Goal: Task Accomplishment & Management: Manage account settings

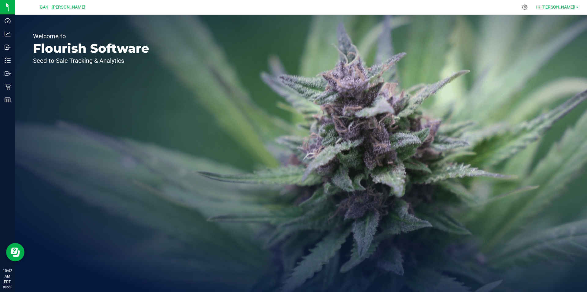
click at [564, 5] on span "Hi, [PERSON_NAME]!" at bounding box center [556, 7] width 40 height 5
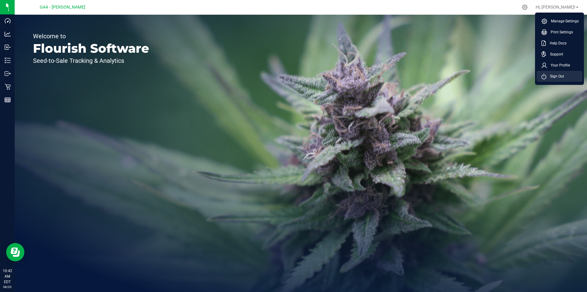
click at [561, 74] on span "Sign Out" at bounding box center [556, 76] width 18 height 6
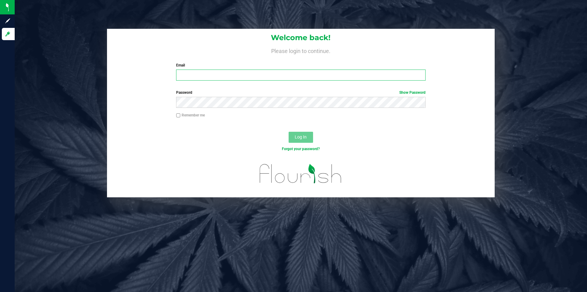
click at [279, 75] on input "Email" at bounding box center [300, 74] width 249 height 11
type input "[EMAIL_ADDRESS][DOMAIN_NAME]"
click at [289, 132] on button "Log In" at bounding box center [301, 137] width 24 height 11
